Goal: Information Seeking & Learning: Learn about a topic

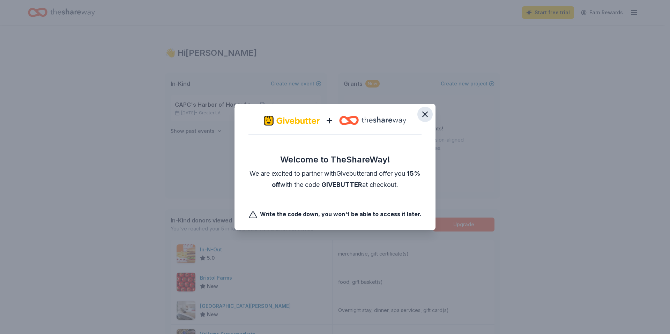
click at [425, 117] on icon "button" at bounding box center [425, 115] width 10 height 10
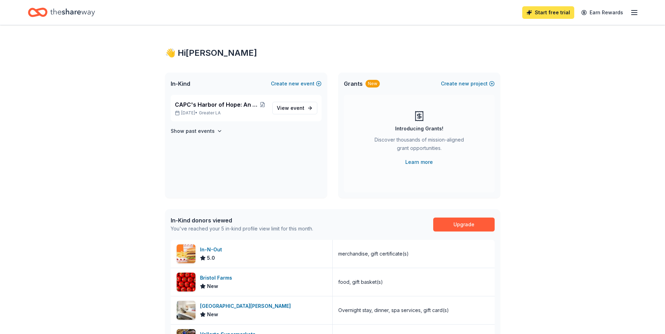
click at [541, 14] on link "Start free trial" at bounding box center [548, 12] width 52 height 13
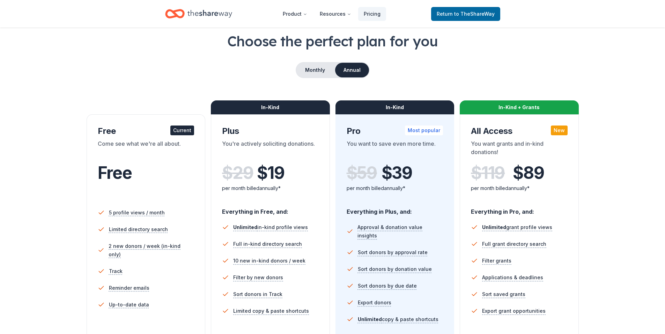
scroll to position [36, 0]
click at [313, 68] on button "Monthly" at bounding box center [314, 69] width 37 height 15
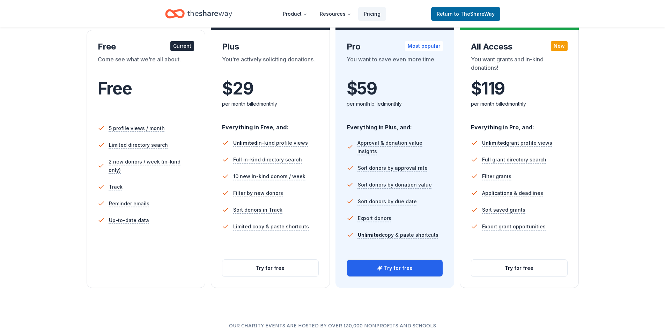
scroll to position [121, 0]
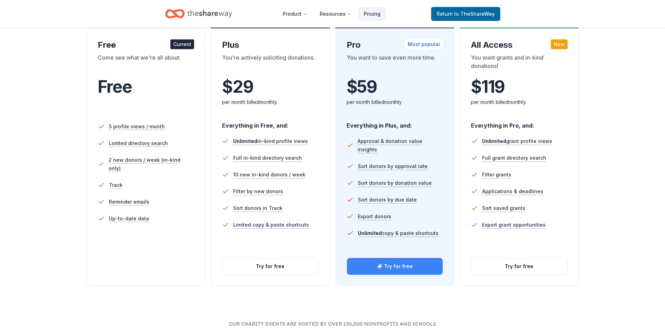
click at [382, 269] on icon "button" at bounding box center [380, 267] width 6 height 6
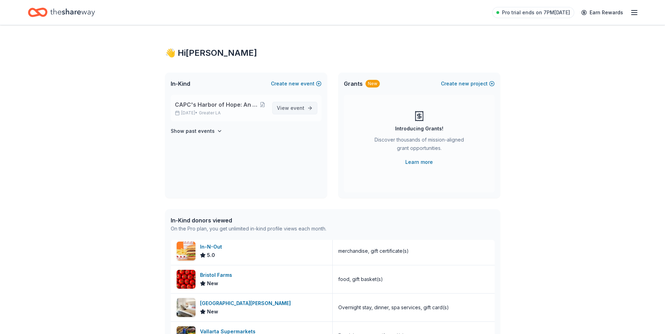
click at [281, 109] on span "View event" at bounding box center [291, 108] width 28 height 8
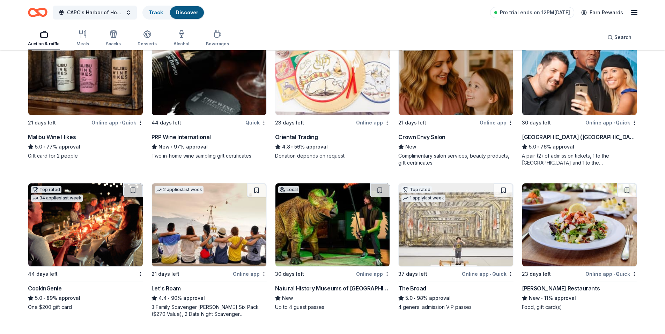
scroll to position [105, 0]
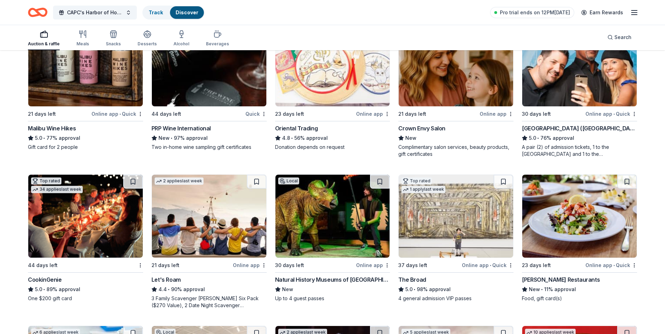
click at [48, 128] on div "Malibu Wine Hikes" at bounding box center [52, 128] width 48 height 8
